Goal: Task Accomplishment & Management: Complete application form

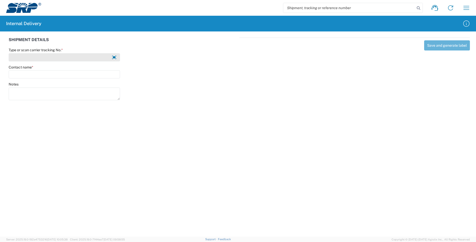
click at [34, 60] on input "Type or scan carrier tracking No. *" at bounding box center [64, 57] width 111 height 8
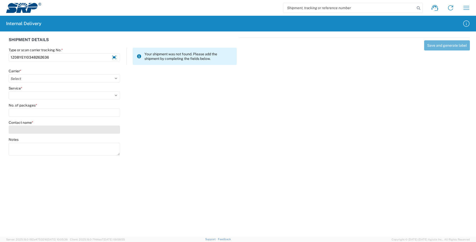
type input "1Z08YE110348262636"
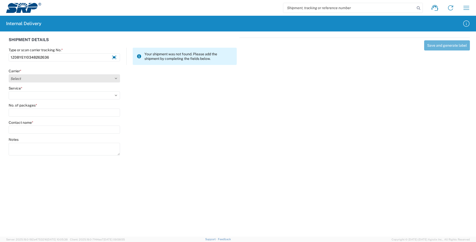
click at [27, 77] on select "Select AcctPay Amazon Logistics ATI Trucking BC Dimerco Logistics Empire Southw…" at bounding box center [64, 78] width 111 height 8
select select "12"
click at [9, 74] on select "Select AcctPay Amazon Logistics ATI Trucking BC Dimerco Logistics Empire Southw…" at bounding box center [64, 78] width 111 height 8
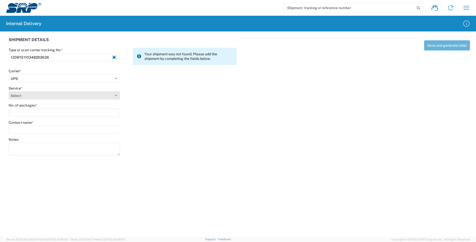
click at [21, 96] on select "Select 2nd Day Air 2nd Day Air A.M. 3 Day Select Basic BOUND PRINTED MATTER, UP…" at bounding box center [64, 96] width 111 height 8
select select "43"
click at [9, 92] on select "Select 2nd Day Air 2nd Day Air A.M. 3 Day Select Basic BOUND PRINTED MATTER, UP…" at bounding box center [64, 96] width 111 height 8
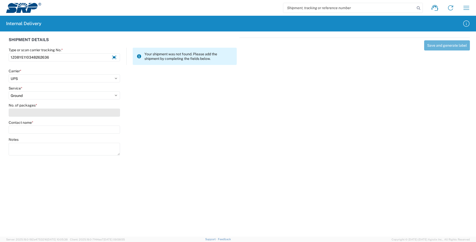
click at [29, 111] on input "No. of packages *" at bounding box center [64, 113] width 111 height 8
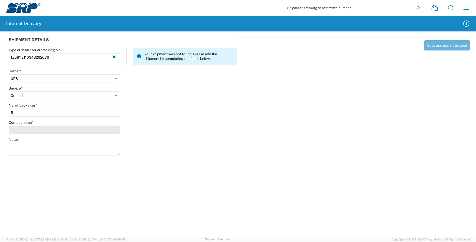
type input "5"
click at [27, 131] on input "Contact name *" at bounding box center [64, 130] width 111 height 8
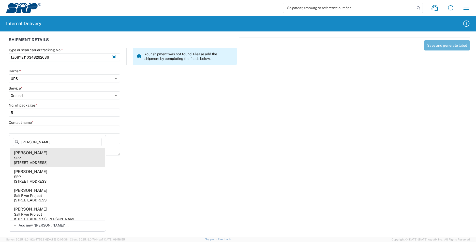
type input "[PERSON_NAME]"
click at [73, 156] on agx-address-suggestion-item "[PERSON_NAME] SRP [STREET_ADDRESS]" at bounding box center [57, 157] width 95 height 19
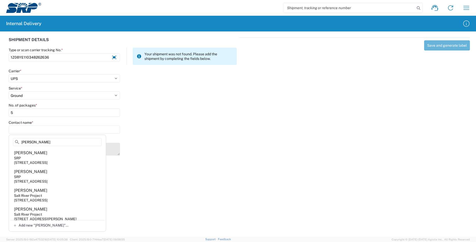
type input "[PERSON_NAME]"
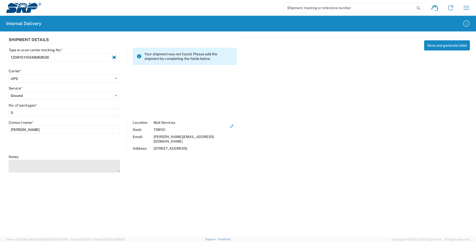
click at [55, 160] on textarea "Notes" at bounding box center [64, 166] width 111 height 13
click at [115, 167] on textarea "1Z08YE110348956271 1Z08YE110349826650 1Z08YE110343509441 1Z08YE110350350269" at bounding box center [64, 166] width 111 height 13
drag, startPoint x: 117, startPoint y: 166, endPoint x: 116, endPoint y: 175, distance: 9.5
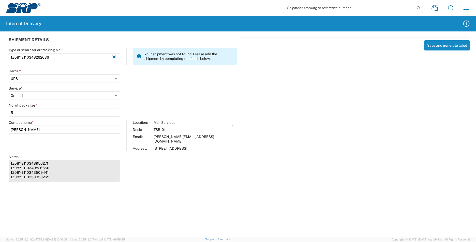
click at [116, 175] on textarea "1Z08YE110348956271 1Z08YE110349826650 1Z08YE110343509441 1Z08YE110350350269" at bounding box center [64, 171] width 111 height 22
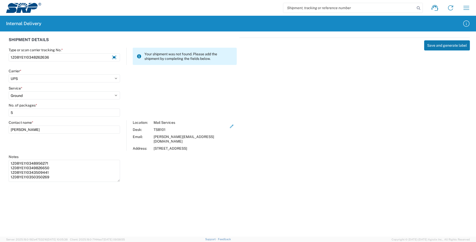
type textarea "1Z08YE110348956271 1Z08YE110349826650 1Z08YE110343509441 1Z08YE110350350269"
click at [434, 45] on button "Save and generate label" at bounding box center [447, 45] width 46 height 10
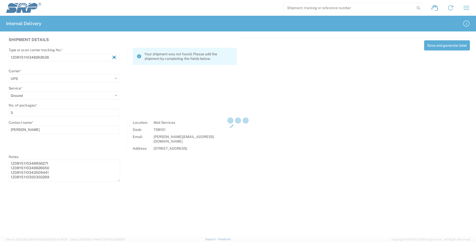
select select
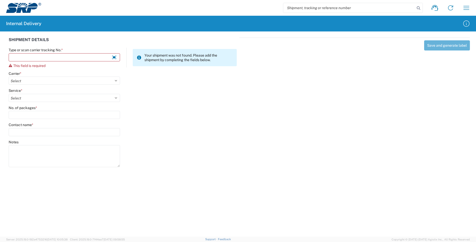
click at [235, 178] on agx-forms-host "Shipment request Shipment tracking Internal delivery Transit update My profile …" at bounding box center [238, 121] width 476 height 242
click at [25, 58] on input "Type or scan carrier tracking No. *" at bounding box center [64, 57] width 111 height 8
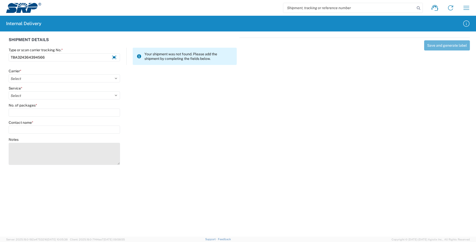
type input "TBA324364394566"
click at [14, 151] on textarea "Notes" at bounding box center [64, 154] width 111 height 22
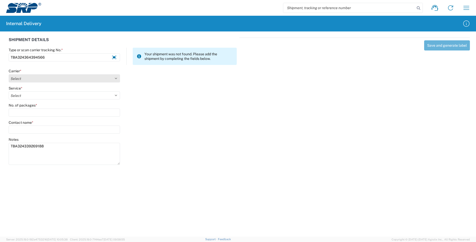
type textarea "TBA324339269188"
click at [21, 81] on select "Select AcctPay Amazon Logistics ATI Trucking BC Dimerco Logistics Empire Southw…" at bounding box center [64, 78] width 111 height 8
select select "8933"
click at [9, 74] on select "Select AcctPay Amazon Logistics ATI Trucking BC Dimerco Logistics Empire Southw…" at bounding box center [64, 78] width 111 height 8
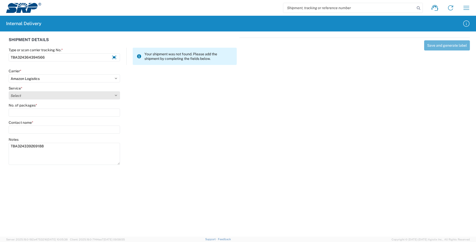
click at [31, 97] on select "Select" at bounding box center [64, 96] width 111 height 8
select select "24525"
click at [9, 92] on select "Select Amazon Logistics TBA Rail TL Standard 3 - 5 Day" at bounding box center [64, 96] width 111 height 8
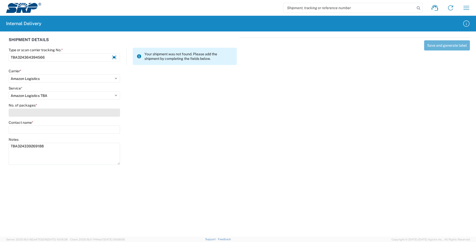
click at [25, 115] on input "No. of packages *" at bounding box center [64, 113] width 111 height 8
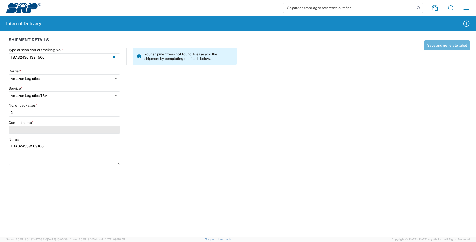
type input "2"
click at [18, 131] on input "Contact name *" at bounding box center [64, 130] width 111 height 8
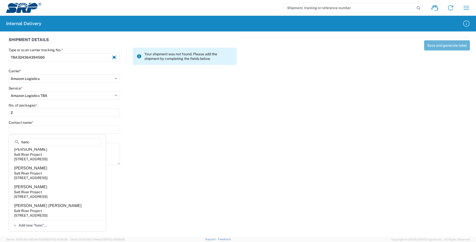
scroll to position [102, 0]
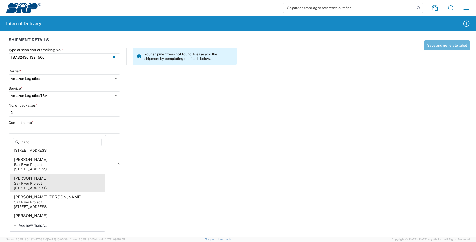
type input "hanc"
click at [60, 193] on agx-address-suggestion-item "[PERSON_NAME] Salt River Project [STREET_ADDRESS]" at bounding box center [57, 183] width 95 height 19
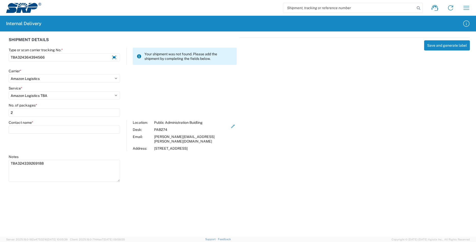
type input "[PERSON_NAME]"
click at [443, 46] on button "Save and generate label" at bounding box center [447, 45] width 46 height 10
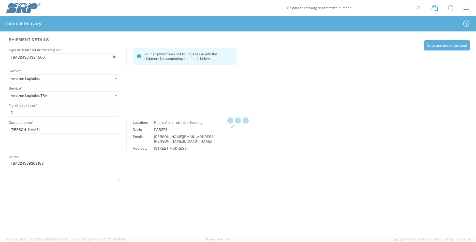
select select
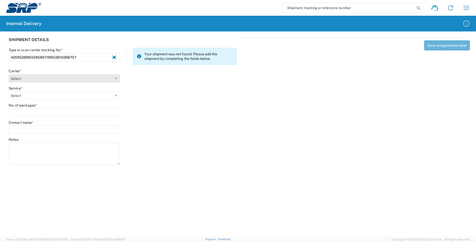
type input "420852889339589718953810288707"
click at [33, 79] on select "Select AcctPay Amazon Logistics ATI Trucking BC Dimerco Logistics Empire Southw…" at bounding box center [64, 78] width 111 height 8
select select "137"
click at [9, 74] on select "Select AcctPay Amazon Logistics ATI Trucking BC Dimerco Logistics Empire Southw…" at bounding box center [64, 78] width 111 height 8
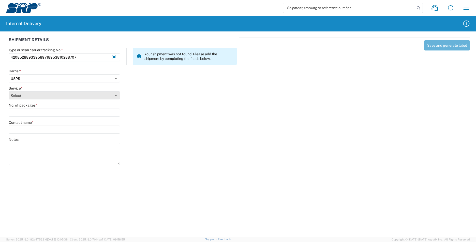
click at [29, 97] on select "Select 3 - 5 Day Bound Printed Matter Express Mail Flat-Rate Envelope Express M…" at bounding box center [64, 96] width 111 height 8
select select "17817"
click at [29, 97] on select "Select 3 - 5 Day Bound Printed Matter Express Mail Flat-Rate Envelope Express M…" at bounding box center [64, 96] width 111 height 8
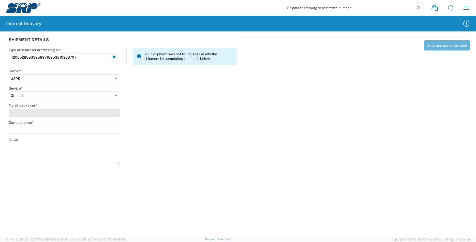
click at [26, 113] on input "No. of packages *" at bounding box center [64, 113] width 111 height 8
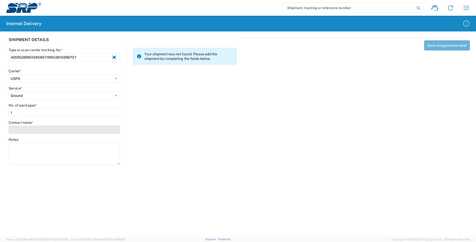
type input "1"
click at [23, 130] on input "Contact name *" at bounding box center [64, 130] width 111 height 8
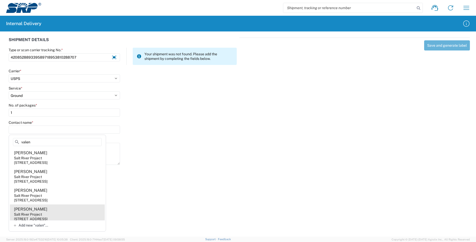
type input "valen"
click at [69, 215] on agx-address-suggestion-item "[PERSON_NAME] Salt River Project [STREET_ADDRESS]" at bounding box center [57, 214] width 95 height 19
type input "[PERSON_NAME]"
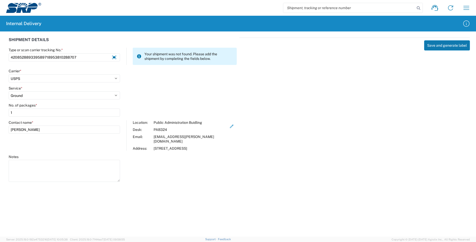
click at [457, 45] on button "Save and generate label" at bounding box center [447, 45] width 46 height 10
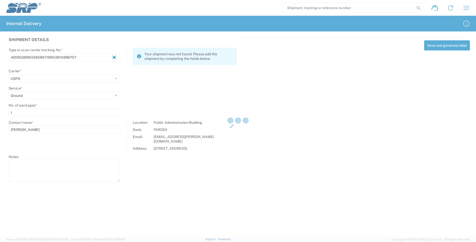
select select
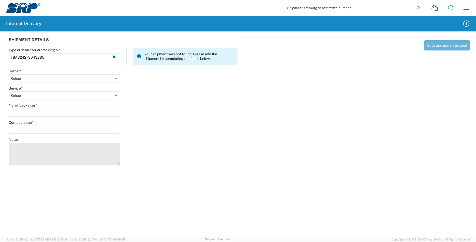
type input "TBA324273643385"
click at [20, 147] on textarea "Notes" at bounding box center [64, 154] width 111 height 22
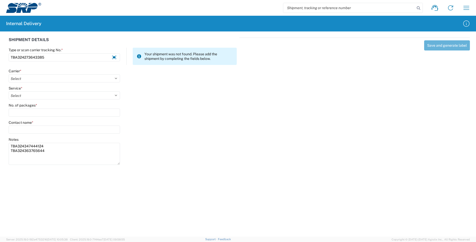
type textarea "TBA324347444124 TBA324363765644"
click at [298, 160] on div "Save and generate label" at bounding box center [354, 101] width 231 height 126
click at [95, 78] on select "Select AcctPay Amazon Logistics ATI Trucking BC Dimerco Logistics Empire Southw…" at bounding box center [64, 78] width 111 height 8
select select "8933"
click at [9, 74] on select "Select AcctPay Amazon Logistics ATI Trucking BC Dimerco Logistics Empire Southw…" at bounding box center [64, 78] width 111 height 8
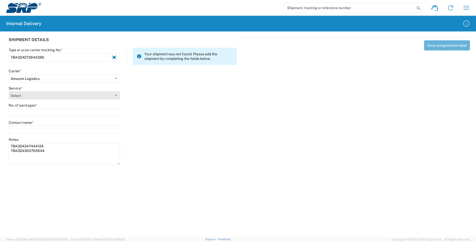
click at [37, 92] on select "Select Amazon Logistics TBA Rail TL Standard 3 - 5 Day" at bounding box center [64, 96] width 111 height 8
select select "24525"
click at [9, 92] on select "Select Amazon Logistics TBA Rail TL Standard 3 - 5 Day" at bounding box center [64, 96] width 111 height 8
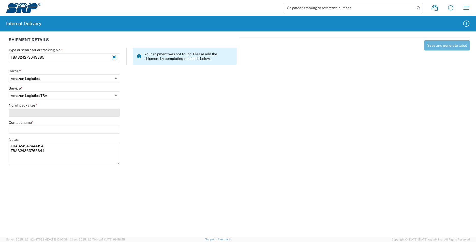
click at [31, 112] on input "No. of packages *" at bounding box center [64, 113] width 111 height 8
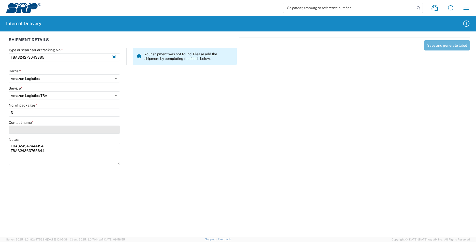
type input "3"
click at [32, 130] on input "Contact name *" at bounding box center [64, 130] width 111 height 8
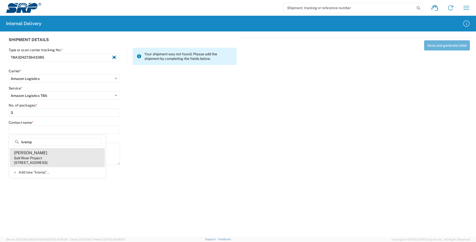
type input "kremp"
click at [81, 160] on agx-address-suggestion-item "[PERSON_NAME] Salt River Project [STREET_ADDRESS]" at bounding box center [57, 157] width 95 height 19
type input "[PERSON_NAME]"
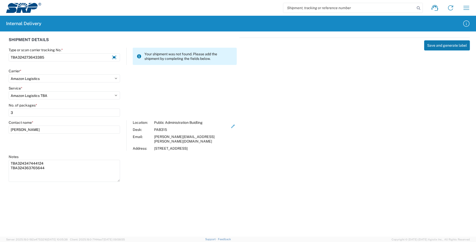
click at [442, 46] on button "Save and generate label" at bounding box center [447, 45] width 46 height 10
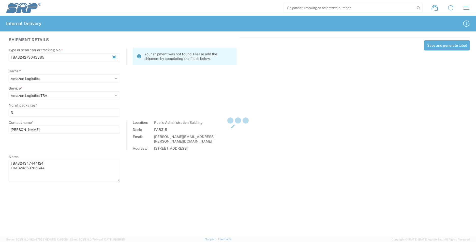
select select
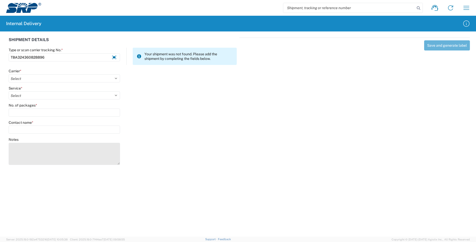
type input "TBA324360828896"
click at [44, 156] on textarea "Notes" at bounding box center [64, 154] width 111 height 22
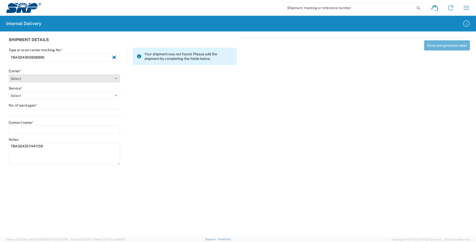
type textarea "TBA324357441159"
click at [24, 77] on select "Select AcctPay Amazon Logistics ATI Trucking BC Dimerco Logistics Empire Southw…" at bounding box center [64, 78] width 111 height 8
select select "8933"
click at [9, 74] on select "Select AcctPay Amazon Logistics ATI Trucking BC Dimerco Logistics Empire Southw…" at bounding box center [64, 78] width 111 height 8
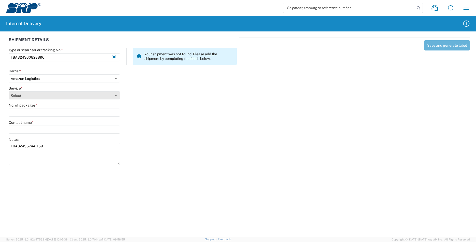
click at [22, 94] on select "Select" at bounding box center [64, 96] width 111 height 8
select select "24525"
click at [9, 92] on select "Select Amazon Logistics TBA Rail TL Standard 3 - 5 Day" at bounding box center [64, 96] width 111 height 8
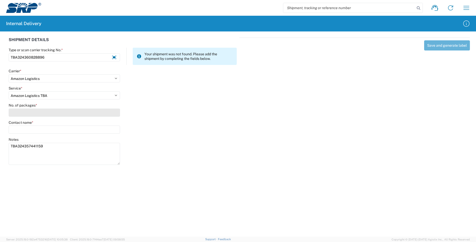
click at [20, 112] on input "No. of packages *" at bounding box center [64, 113] width 111 height 8
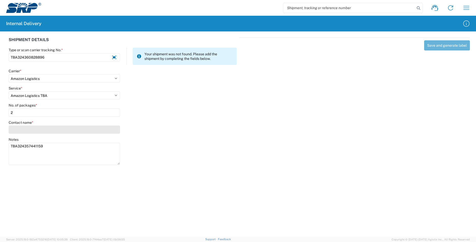
type input "2"
click at [21, 129] on input "Contact name *" at bounding box center [64, 130] width 111 height 8
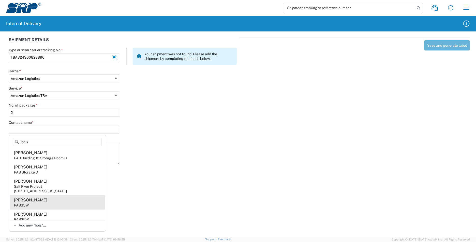
type input "bois"
click at [52, 198] on agx-address-suggestion-item "[PERSON_NAME] PAB35W" at bounding box center [57, 203] width 95 height 14
type input "[PERSON_NAME]"
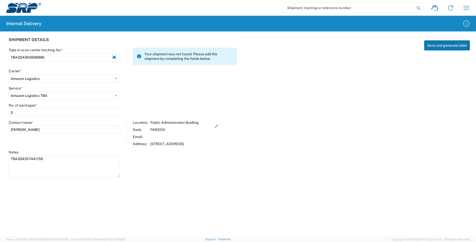
click at [448, 45] on button "Save and generate label" at bounding box center [447, 45] width 46 height 10
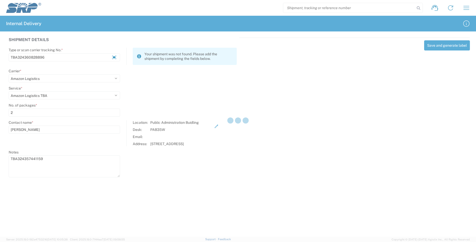
select select
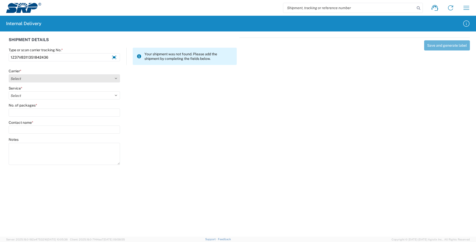
type input "1Z37V8311351842436"
click at [30, 78] on select "Select AcctPay Amazon Logistics ATI Trucking BC Dimerco Logistics Empire Southw…" at bounding box center [64, 78] width 111 height 8
select select "12"
click at [9, 74] on select "Select AcctPay Amazon Logistics ATI Trucking BC Dimerco Logistics Empire Southw…" at bounding box center [64, 78] width 111 height 8
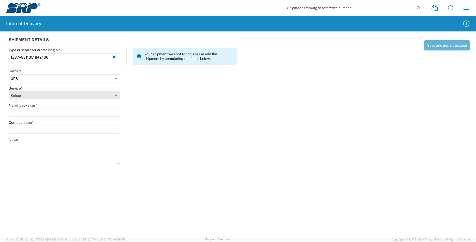
click at [33, 97] on select "Select 2nd Day Air 2nd Day Air A.M. 3 Day Select Basic BOUND PRINTED MATTER, UP…" at bounding box center [64, 96] width 111 height 8
select select "43"
click at [33, 98] on select "Select 2nd Day Air 2nd Day Air A.M. 3 Day Select Basic BOUND PRINTED MATTER, UP…" at bounding box center [64, 96] width 111 height 8
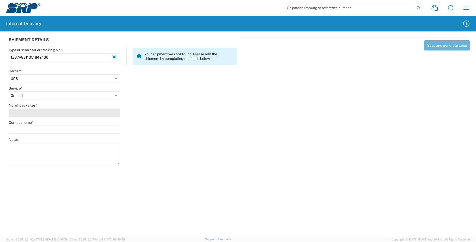
click at [31, 109] on input "No. of packages *" at bounding box center [64, 113] width 111 height 8
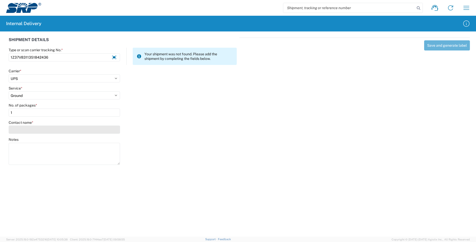
type input "1"
click at [31, 130] on input "Contact name *" at bounding box center [64, 130] width 111 height 8
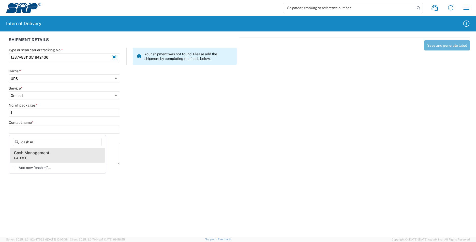
type input "cash m"
click at [61, 155] on agx-address-suggestion-item "Cash Management PAB320" at bounding box center [57, 155] width 95 height 14
type input "Cash Management"
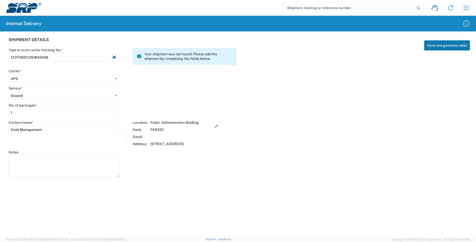
click at [442, 43] on button "Save and generate label" at bounding box center [447, 45] width 46 height 10
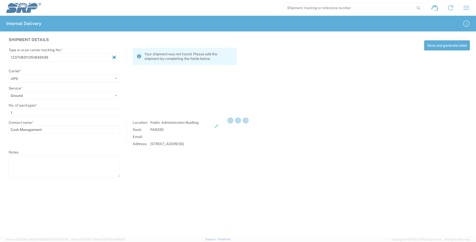
select select
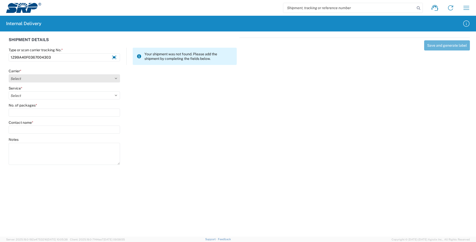
type input "1Z99A40F0367004303"
click at [34, 79] on select "Select AcctPay Amazon Logistics ATI Trucking BC Dimerco Logistics Empire Southw…" at bounding box center [64, 78] width 111 height 8
select select "12"
click at [9, 74] on select "Select AcctPay Amazon Logistics ATI Trucking BC Dimerco Logistics Empire Southw…" at bounding box center [64, 78] width 111 height 8
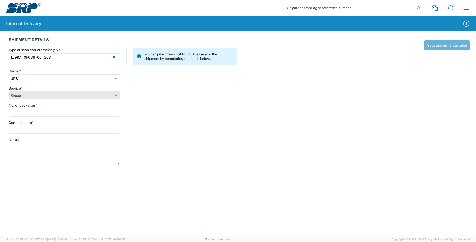
click at [25, 98] on select "Select 2nd Day Air 2nd Day Air A.M. 3 Day Select Basic BOUND PRINTED MATTER, UP…" at bounding box center [64, 96] width 111 height 8
select select "43"
click at [25, 98] on select "Select 2nd Day Air 2nd Day Air A.M. 3 Day Select Basic BOUND PRINTED MATTER, UP…" at bounding box center [64, 96] width 111 height 8
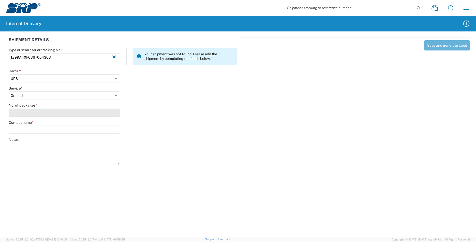
click at [21, 114] on input "No. of packages *" at bounding box center [64, 113] width 111 height 8
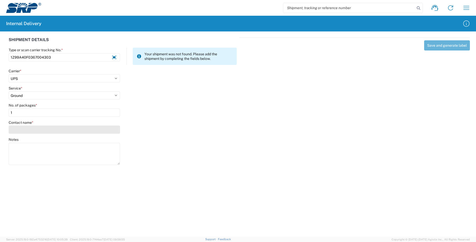
type input "1"
click at [21, 131] on input "Contact name *" at bounding box center [64, 130] width 111 height 8
type input "i"
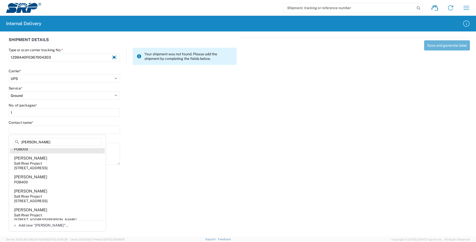
scroll to position [36, 0]
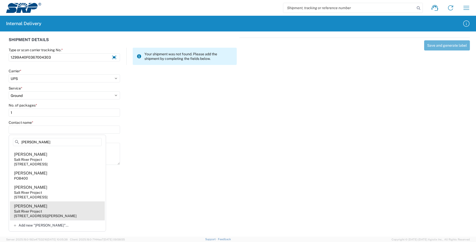
type input "[PERSON_NAME]"
click at [81, 206] on agx-address-suggestion-item "[PERSON_NAME] Salt River Project [STREET_ADDRESS][PERSON_NAME]" at bounding box center [57, 211] width 95 height 19
type input "[PERSON_NAME]"
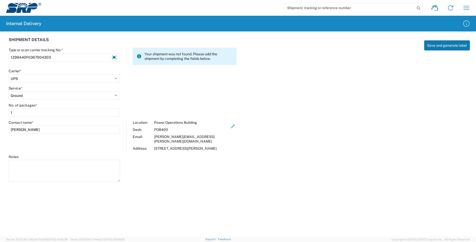
click at [454, 46] on button "Save and generate label" at bounding box center [447, 45] width 46 height 10
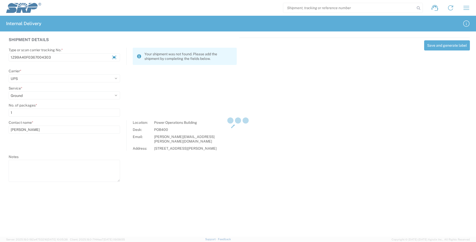
select select
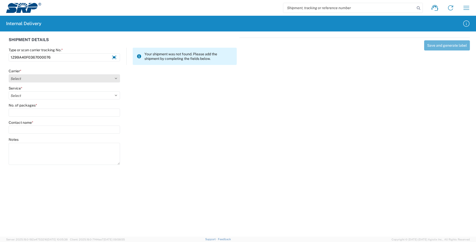
type input "1Z99A40F0367000076"
click at [13, 78] on select "Select AcctPay Amazon Logistics ATI Trucking BC Dimerco Logistics Empire Southw…" at bounding box center [64, 78] width 111 height 8
select select "18714"
click at [9, 74] on select "Select AcctPay Amazon Logistics ATI Trucking BC Dimerco Logistics Empire Southw…" at bounding box center [64, 78] width 111 height 8
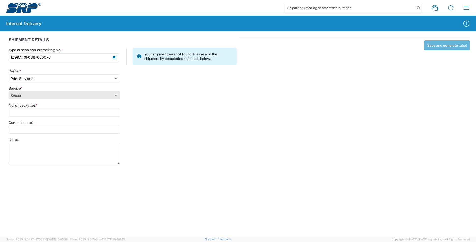
click at [25, 93] on select "Select Ground Inter-office" at bounding box center [64, 96] width 111 height 8
select select "35765"
click at [25, 93] on select "Select Ground Inter-office" at bounding box center [64, 96] width 111 height 8
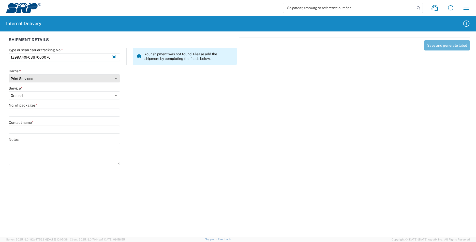
click at [38, 80] on select "Select AcctPay Amazon Logistics ATI Trucking BC Dimerco Logistics Empire Southw…" at bounding box center [64, 78] width 111 height 8
select select "12"
click at [9, 74] on select "Select AcctPay Amazon Logistics ATI Trucking BC Dimerco Logistics Empire Southw…" at bounding box center [64, 78] width 111 height 8
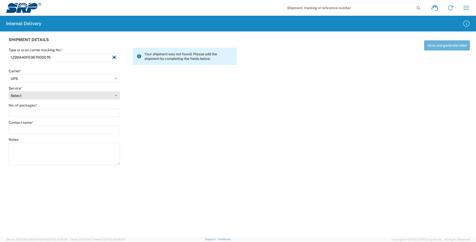
click at [23, 96] on select "Select 2nd Day Air 2nd Day Air A.M. 3 Day Select Basic BOUND PRINTED MATTER, UP…" at bounding box center [64, 96] width 111 height 8
select select "43"
click at [23, 95] on select "Select 2nd Day Air 2nd Day Air A.M. 3 Day Select Basic BOUND PRINTED MATTER, UP…" at bounding box center [64, 96] width 111 height 8
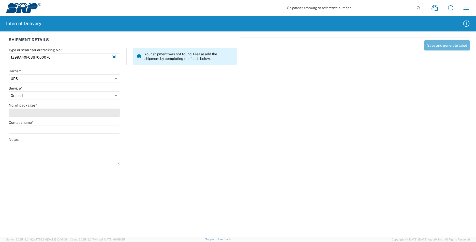
click at [22, 110] on input "No. of packages *" at bounding box center [64, 113] width 111 height 8
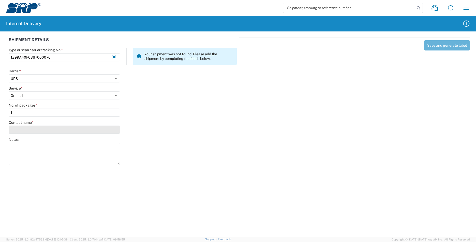
type input "1"
click at [24, 130] on input "Contact name *" at bounding box center [64, 130] width 111 height 8
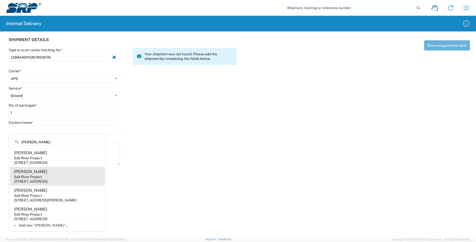
type input "[PERSON_NAME]"
click at [48, 180] on div "[STREET_ADDRESS]" at bounding box center [31, 181] width 34 height 5
type input "[PERSON_NAME]"
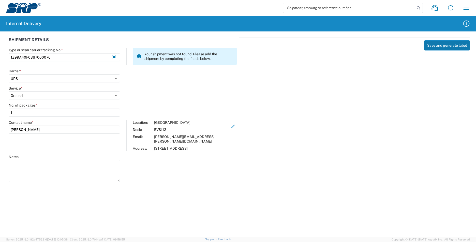
click at [455, 46] on button "Save and generate label" at bounding box center [447, 45] width 46 height 10
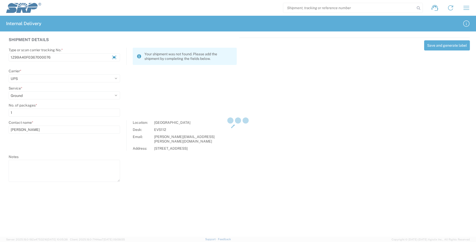
select select
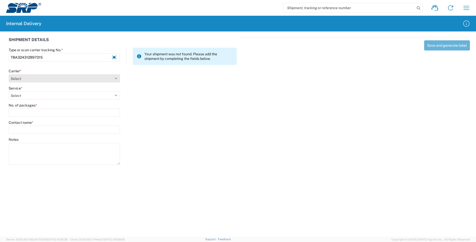
type input "TBA324312897315"
click at [22, 78] on select "Select AcctPay Amazon Logistics ATI Trucking BC Dimerco Logistics Empire Southw…" at bounding box center [64, 78] width 111 height 8
select select "8933"
click at [9, 74] on select "Select AcctPay Amazon Logistics ATI Trucking BC Dimerco Logistics Empire Southw…" at bounding box center [64, 78] width 111 height 8
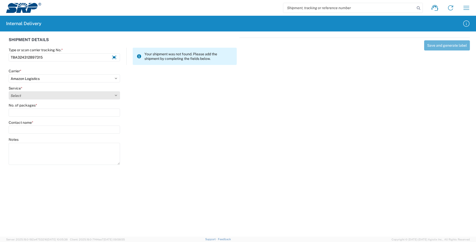
click at [23, 98] on select "Select Amazon Logistics TBA Rail TL Standard 3 - 5 Day" at bounding box center [64, 96] width 111 height 8
select select "24525"
click at [9, 92] on select "Select Amazon Logistics TBA Rail TL Standard 3 - 5 Day" at bounding box center [64, 96] width 111 height 8
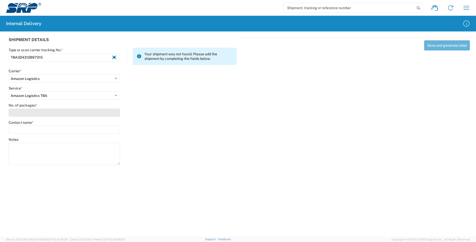
click at [22, 111] on input "No. of packages *" at bounding box center [64, 113] width 111 height 8
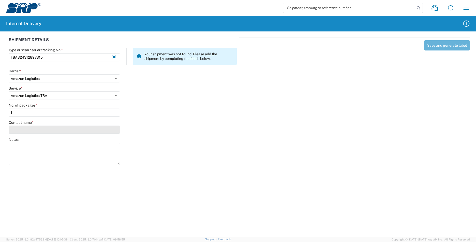
type input "1"
click at [21, 129] on input "Contact name *" at bounding box center [64, 130] width 111 height 8
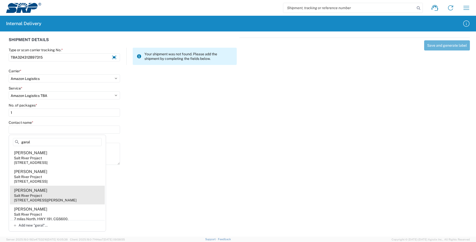
type input "geral"
click at [52, 191] on agx-address-suggestion-item "[PERSON_NAME] Salt River Project [STREET_ADDRESS][PERSON_NAME]" at bounding box center [57, 195] width 95 height 19
type input "[PERSON_NAME]"
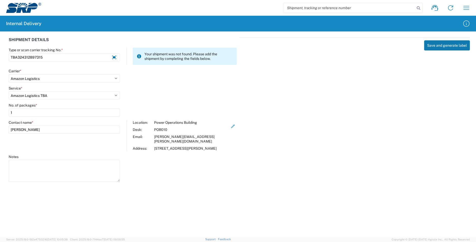
click at [430, 44] on button "Save and generate label" at bounding box center [447, 45] width 46 height 10
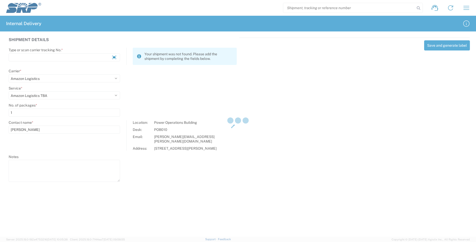
select select
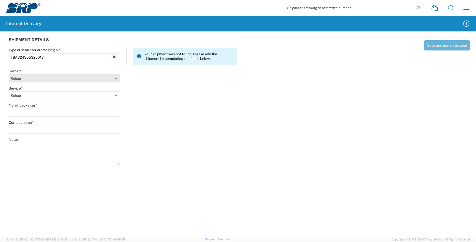
type input "TBA324355325013"
click at [24, 80] on select "Select AcctPay Amazon Logistics ATI Trucking BC Dimerco Logistics Empire Southw…" at bounding box center [64, 78] width 111 height 8
select select "8933"
click at [9, 74] on select "Select AcctPay Amazon Logistics ATI Trucking BC Dimerco Logistics Empire Southw…" at bounding box center [64, 78] width 111 height 8
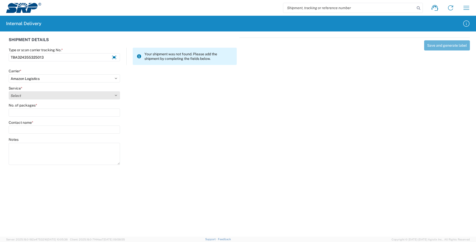
click at [19, 97] on select "Select Amazon Logistics TBA Rail TL Standard 3 - 5 Day" at bounding box center [64, 96] width 111 height 8
select select "24525"
click at [9, 92] on select "Select Amazon Logistics TBA Rail TL Standard 3 - 5 Day" at bounding box center [64, 96] width 111 height 8
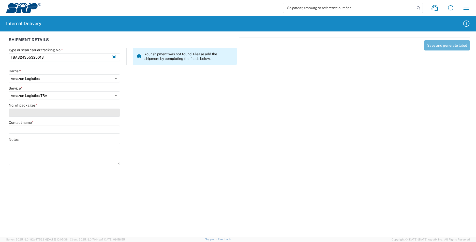
click at [18, 112] on input "No. of packages *" at bounding box center [64, 113] width 111 height 8
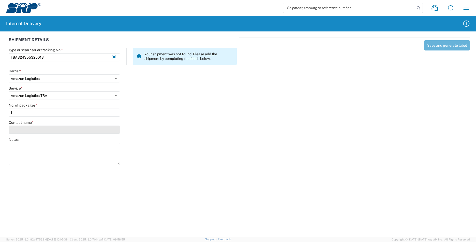
type input "1"
click at [21, 130] on input "Contact name *" at bounding box center [64, 130] width 111 height 8
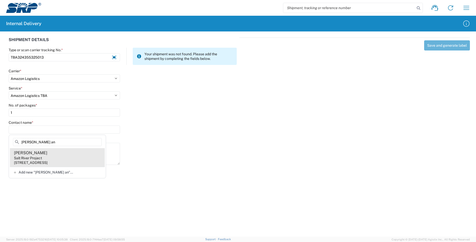
type input "[PERSON_NAME] an"
click at [48, 155] on agx-address-suggestion-item "[PERSON_NAME] Salt River Project [STREET_ADDRESS]" at bounding box center [57, 157] width 95 height 19
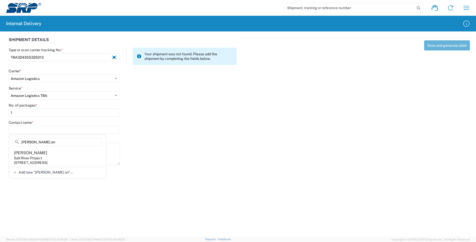
type input "[PERSON_NAME]"
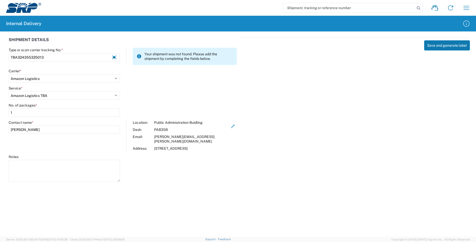
click at [438, 46] on button "Save and generate label" at bounding box center [447, 45] width 46 height 10
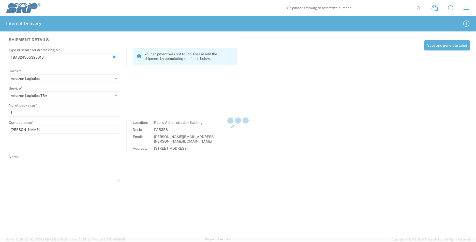
select select
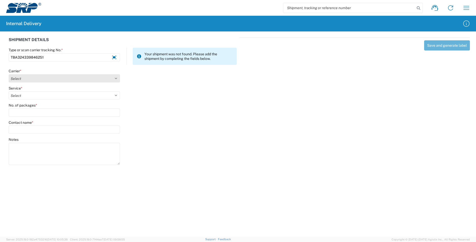
type input "TBA324339846251"
click at [15, 79] on select "Select AcctPay Amazon Logistics ATI Trucking BC Dimerco Logistics Empire Southw…" at bounding box center [64, 78] width 111 height 8
select select "8933"
click at [9, 74] on select "Select AcctPay Amazon Logistics ATI Trucking BC Dimerco Logistics Empire Southw…" at bounding box center [64, 78] width 111 height 8
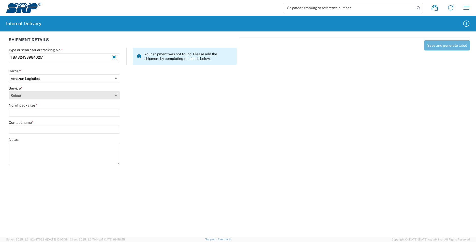
click at [28, 97] on select "Select Amazon Logistics TBA Rail TL Standard 3 - 5 Day" at bounding box center [64, 96] width 111 height 8
select select "24525"
click at [9, 92] on select "Select Amazon Logistics TBA Rail TL Standard 3 - 5 Day" at bounding box center [64, 96] width 111 height 8
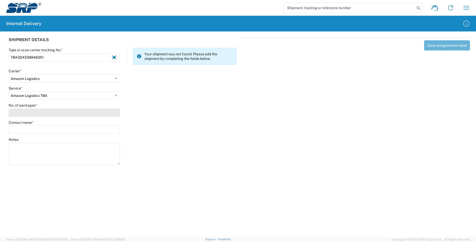
click at [18, 113] on input "No. of packages *" at bounding box center [64, 113] width 111 height 8
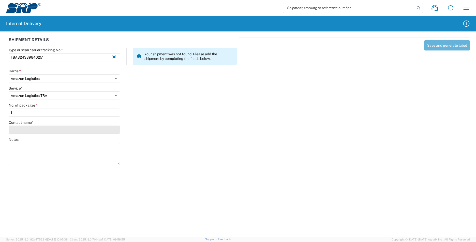
type input "1"
click at [16, 131] on input "Contact name *" at bounding box center [64, 130] width 111 height 8
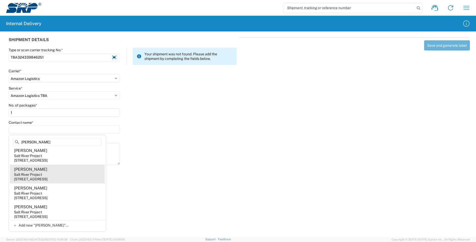
scroll to position [25, 0]
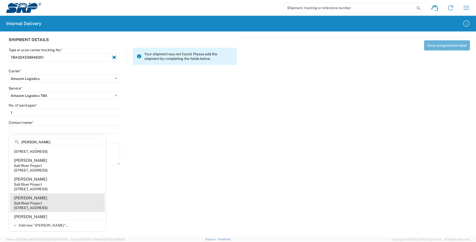
type input "[PERSON_NAME]"
click at [68, 201] on agx-address-suggestion-item "[PERSON_NAME] Salt River Project [STREET_ADDRESS]" at bounding box center [57, 203] width 95 height 19
type input "[PERSON_NAME]"
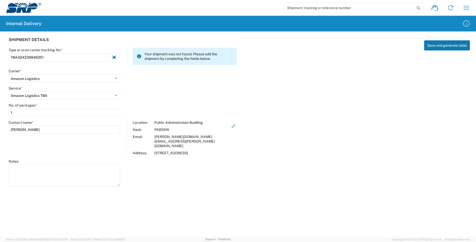
click at [449, 44] on button "Save and generate label" at bounding box center [447, 45] width 46 height 10
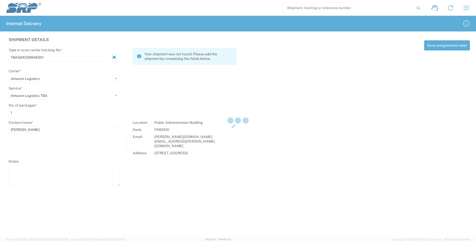
select select
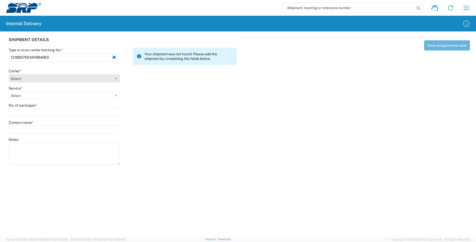
type input "1Z1825750341984263"
click at [41, 79] on select "Select AcctPay Amazon Logistics ATI Trucking BC Dimerco Logistics Empire Southw…" at bounding box center [64, 78] width 111 height 8
select select "12"
click at [9, 74] on select "Select AcctPay Amazon Logistics ATI Trucking BC Dimerco Logistics Empire Southw…" at bounding box center [64, 78] width 111 height 8
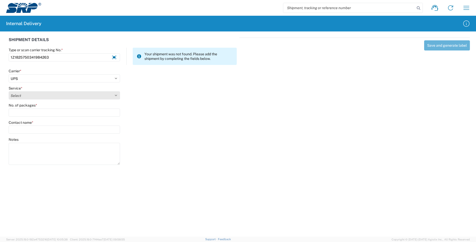
click at [20, 94] on select "Select 2nd Day Air 2nd Day Air A.M. 3 Day Select Basic BOUND PRINTED MATTER, UP…" at bounding box center [64, 96] width 111 height 8
select select "43"
click at [9, 92] on select "Select 2nd Day Air 2nd Day Air A.M. 3 Day Select Basic BOUND PRINTED MATTER, UP…" at bounding box center [64, 96] width 111 height 8
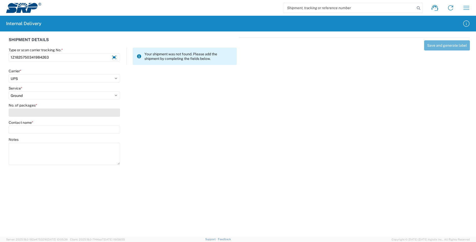
click at [26, 115] on input "No. of packages *" at bounding box center [64, 113] width 111 height 8
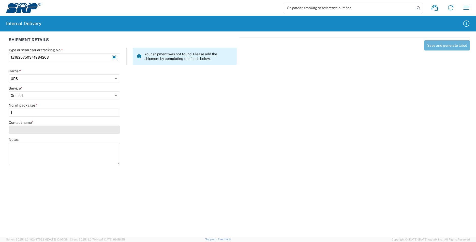
type input "1"
click at [27, 131] on input "Contact name *" at bounding box center [64, 130] width 111 height 8
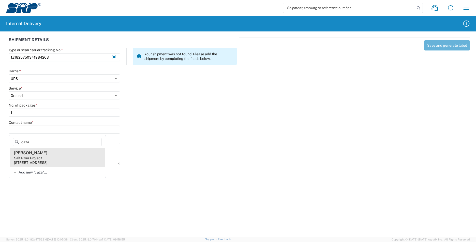
type input "caza"
click at [50, 151] on agx-address-suggestion-item "[PERSON_NAME] Salt River Project [STREET_ADDRESS]" at bounding box center [57, 157] width 95 height 19
type input "[PERSON_NAME]"
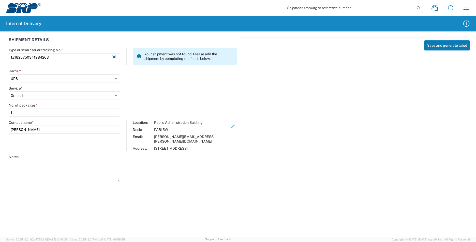
drag, startPoint x: 455, startPoint y: 47, endPoint x: 451, endPoint y: 45, distance: 4.5
click at [451, 45] on button "Save and generate label" at bounding box center [447, 45] width 46 height 10
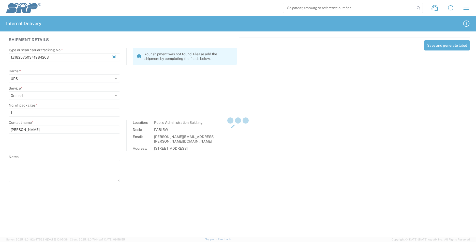
select select
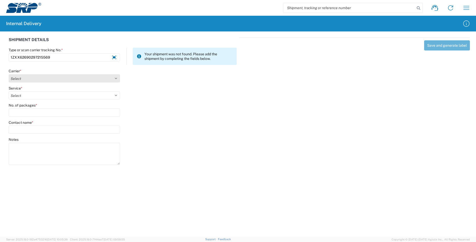
type input "1ZXX62690297215569"
click at [36, 80] on select "Select AcctPay Amazon Logistics ATI Trucking BC Dimerco Logistics Empire Southw…" at bounding box center [64, 78] width 111 height 8
select select "12"
click at [9, 74] on select "Select AcctPay Amazon Logistics ATI Trucking BC Dimerco Logistics Empire Southw…" at bounding box center [64, 78] width 111 height 8
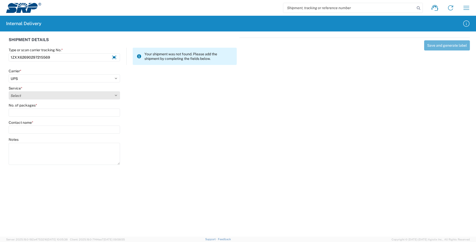
click at [22, 98] on select "Select 2nd Day Air 2nd Day Air A.M. 3 Day Select Basic BOUND PRINTED MATTER, UP…" at bounding box center [64, 96] width 111 height 8
select select "43"
click at [9, 92] on select "Select 2nd Day Air 2nd Day Air A.M. 3 Day Select Basic BOUND PRINTED MATTER, UP…" at bounding box center [64, 96] width 111 height 8
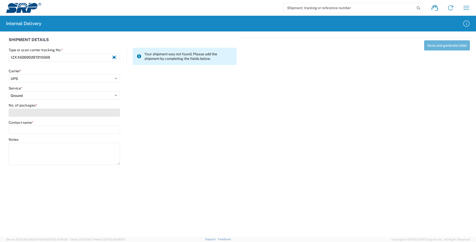
click at [27, 113] on input "No. of packages *" at bounding box center [64, 113] width 111 height 8
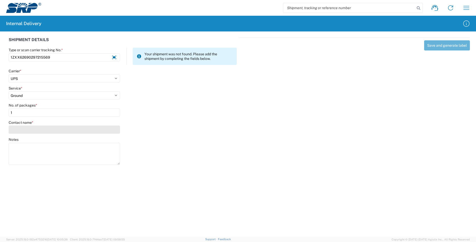
type input "1"
click at [24, 132] on input "Contact name *" at bounding box center [64, 130] width 111 height 8
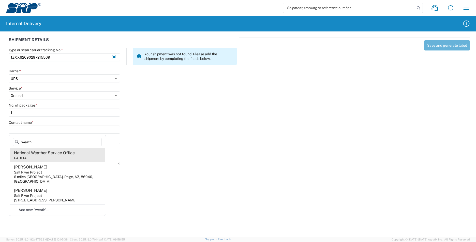
type input "weath"
click at [34, 155] on div "National Weather Service Office" at bounding box center [44, 153] width 61 height 6
type input "National Weather Service Office"
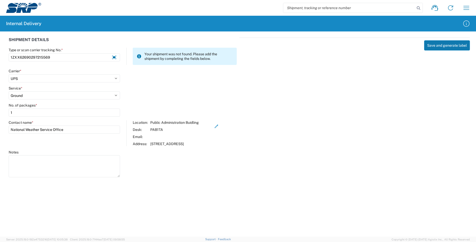
click at [435, 49] on button "Save and generate label" at bounding box center [447, 45] width 46 height 10
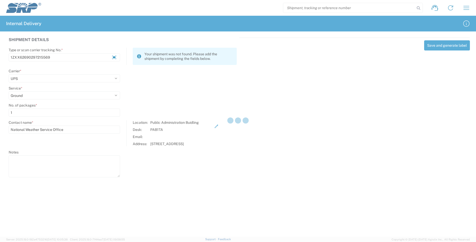
select select
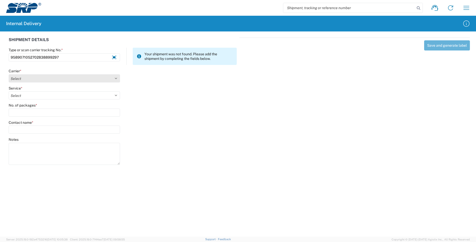
type input "9589071052702838899297"
click at [16, 77] on select "Select AcctPay Amazon Logistics ATI Trucking BC Dimerco Logistics Empire Southw…" at bounding box center [64, 78] width 111 height 8
select select "137"
click at [9, 74] on select "Select AcctPay Amazon Logistics ATI Trucking BC Dimerco Logistics Empire Southw…" at bounding box center [64, 78] width 111 height 8
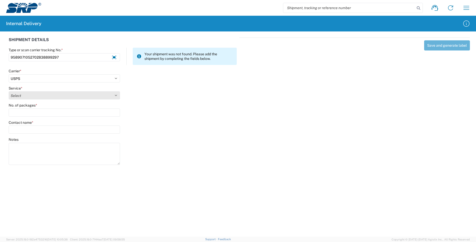
select select "17817"
click at [31, 99] on select "Select 3 - 5 Day Bound Printed Matter Express Mail Flat-Rate Envelope Express M…" at bounding box center [64, 96] width 111 height 8
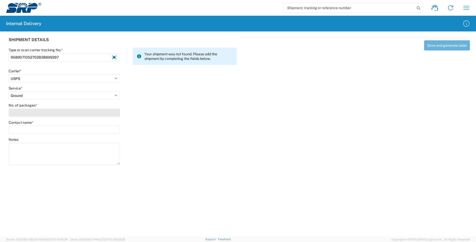
click at [26, 113] on input "No. of packages *" at bounding box center [64, 113] width 111 height 8
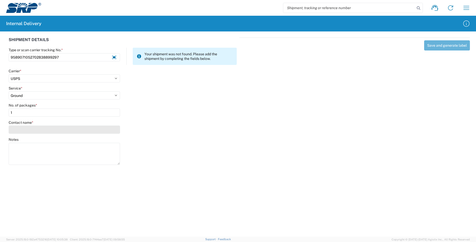
type input "1"
click at [26, 128] on input "Contact name *" at bounding box center [64, 130] width 111 height 8
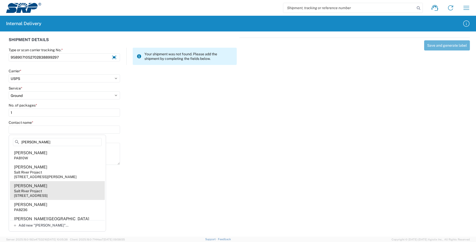
type input "[PERSON_NAME]"
click at [62, 195] on agx-address-suggestion-item "[PERSON_NAME] Salt River Project [STREET_ADDRESS]" at bounding box center [57, 190] width 95 height 19
type input "[PERSON_NAME]"
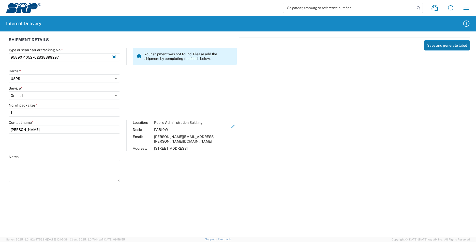
click at [445, 45] on button "Save and generate label" at bounding box center [447, 45] width 46 height 10
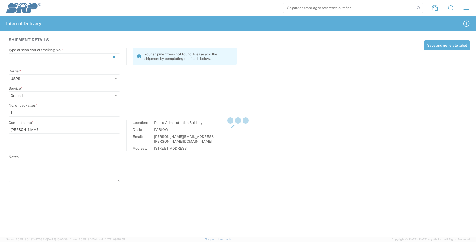
select select
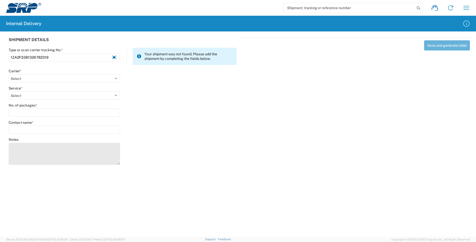
type input "1ZA2F3381326782319"
click at [89, 158] on textarea "Notes" at bounding box center [64, 154] width 111 height 22
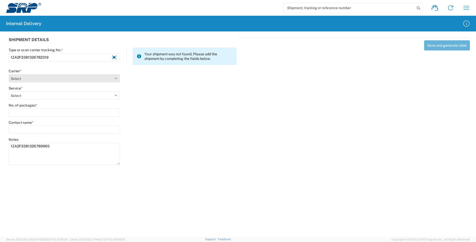
type textarea "1ZA2F3381326789965"
click at [35, 79] on select "Select AcctPay Amazon Logistics ATI Trucking BC Dimerco Logistics Empire Southw…" at bounding box center [64, 78] width 111 height 8
select select "12"
click at [9, 74] on select "Select AcctPay Amazon Logistics ATI Trucking BC Dimerco Logistics Empire Southw…" at bounding box center [64, 78] width 111 height 8
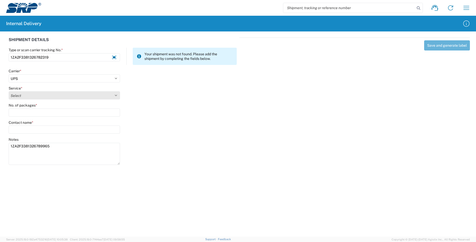
click at [32, 98] on select "Select 2nd Day Air 2nd Day Air A.M. 3 Day Select Basic BOUND PRINTED MATTER, UP…" at bounding box center [64, 96] width 111 height 8
select select "43"
click at [29, 96] on select "Select 2nd Day Air 2nd Day Air A.M. 3 Day Select Basic BOUND PRINTED MATTER, UP…" at bounding box center [64, 96] width 111 height 8
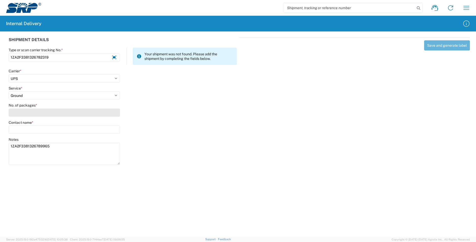
click at [27, 114] on input "No. of packages *" at bounding box center [64, 113] width 111 height 8
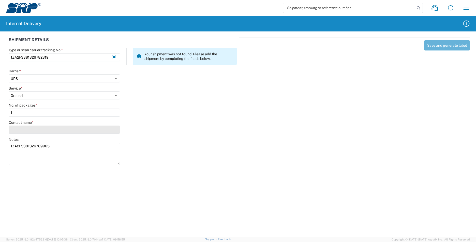
type input "1"
click at [25, 129] on input "Contact name *" at bounding box center [64, 130] width 111 height 8
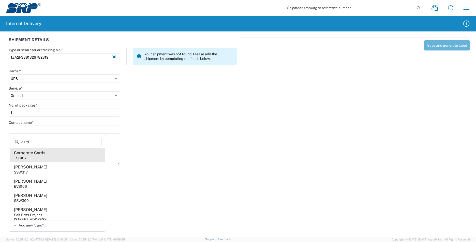
type input "card"
click at [57, 151] on agx-address-suggestion-item "Corporate Cards TSB107" at bounding box center [57, 155] width 95 height 14
type input "Corporate Cards"
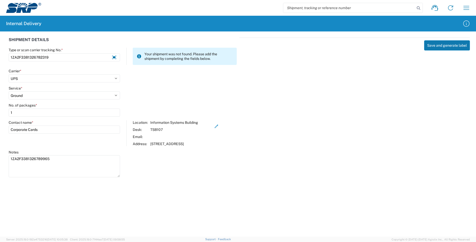
click at [433, 43] on button "Save and generate label" at bounding box center [447, 45] width 46 height 10
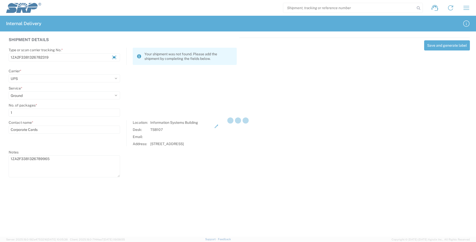
select select
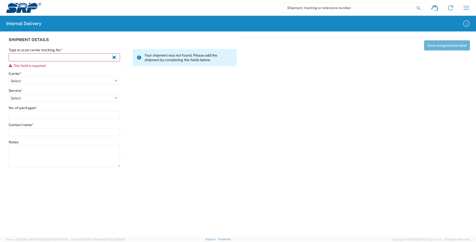
click at [304, 10] on input "search" at bounding box center [349, 8] width 132 height 10
type input "1ZA2F3381326782319"
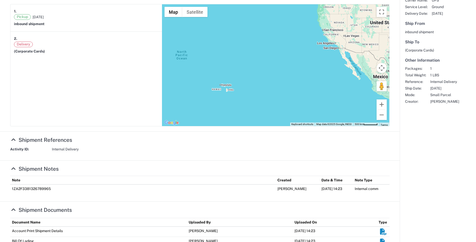
scroll to position [118, 0]
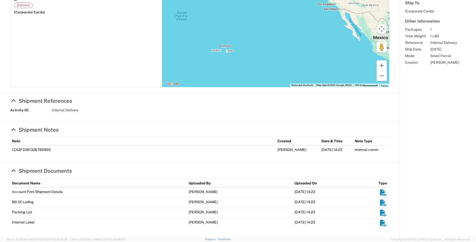
click at [379, 225] on em "Shipment Documents" at bounding box center [383, 223] width 8 height 6
click at [379, 223] on em "Shipment Documents" at bounding box center [383, 223] width 8 height 6
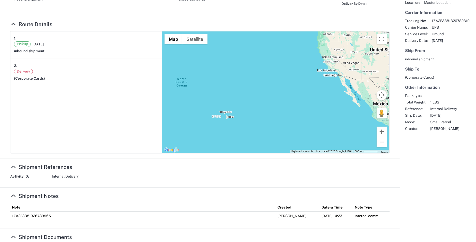
scroll to position [0, 0]
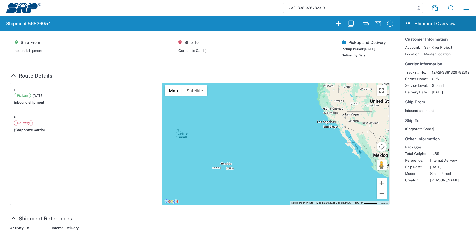
click at [27, 11] on img at bounding box center [23, 8] width 35 height 10
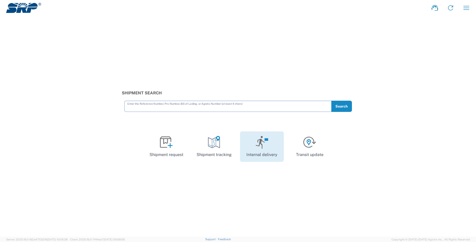
click at [261, 149] on icon at bounding box center [261, 142] width 13 height 13
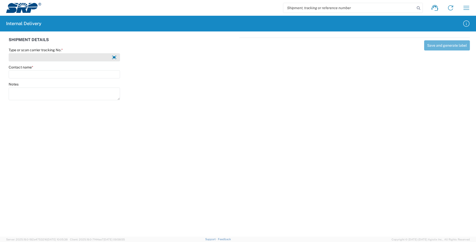
click at [73, 56] on input "Type or scan carrier tracking No. *" at bounding box center [64, 57] width 111 height 8
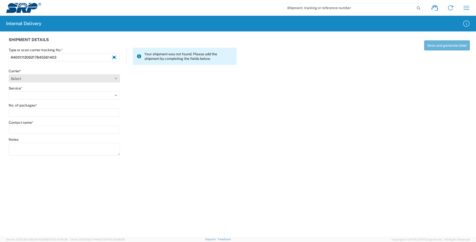
type input "9400111206217845561403"
click at [24, 79] on select "Select AcctPay Amazon Logistics ATI Trucking BC Dimerco Logistics Empire Southw…" at bounding box center [64, 78] width 111 height 8
select select "137"
click at [9, 74] on select "Select AcctPay Amazon Logistics ATI Trucking BC Dimerco Logistics Empire Southw…" at bounding box center [64, 78] width 111 height 8
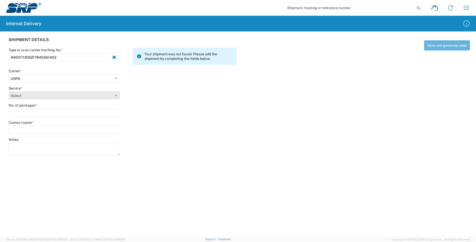
click at [28, 94] on select "Select 3 - 5 Day Bound Printed Matter Express Mail Flat-Rate Envelope Express M…" at bounding box center [64, 96] width 111 height 8
select select "17817"
click at [29, 97] on select "Select 3 - 5 Day Bound Printed Matter Express Mail Flat-Rate Envelope Express M…" at bounding box center [64, 96] width 111 height 8
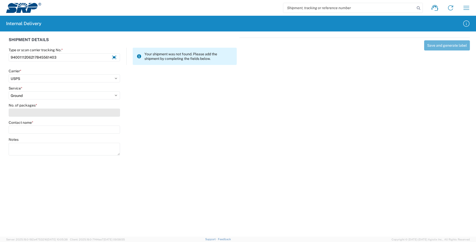
click at [28, 112] on input "No. of packages *" at bounding box center [64, 113] width 111 height 8
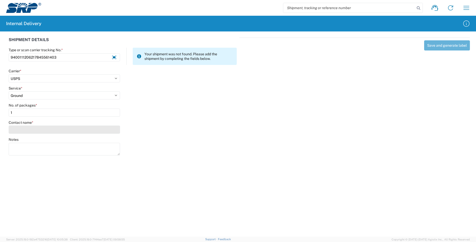
type input "1"
click at [27, 130] on input "Contact name *" at bounding box center [64, 130] width 111 height 8
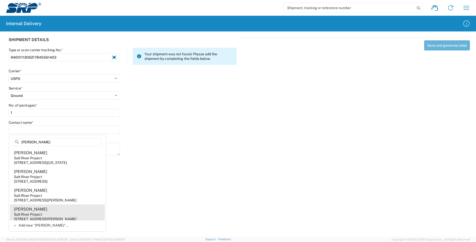
type input "[PERSON_NAME]"
click at [87, 211] on agx-address-suggestion-item "[PERSON_NAME] Salt River Project [STREET_ADDRESS][PERSON_NAME]" at bounding box center [57, 214] width 95 height 19
type input "[PERSON_NAME]"
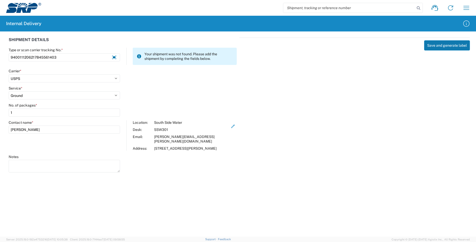
click at [433, 46] on button "Save and generate label" at bounding box center [447, 45] width 46 height 10
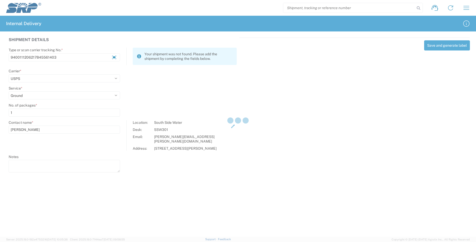
select select
